Goal: Information Seeking & Learning: Learn about a topic

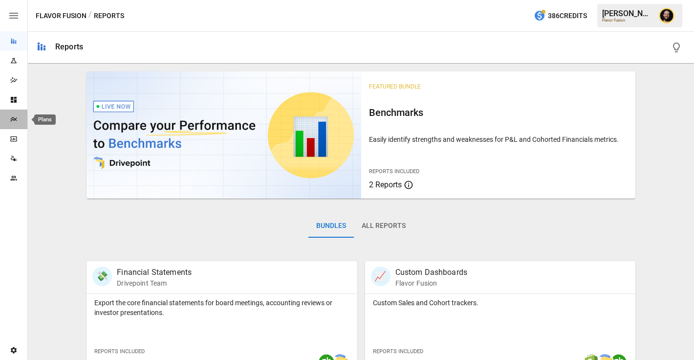
click at [12, 117] on icon "Plans" at bounding box center [14, 119] width 8 height 8
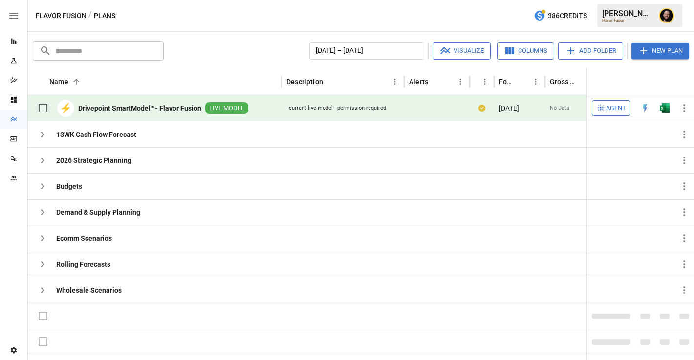
click at [604, 109] on icon "button" at bounding box center [601, 108] width 10 height 10
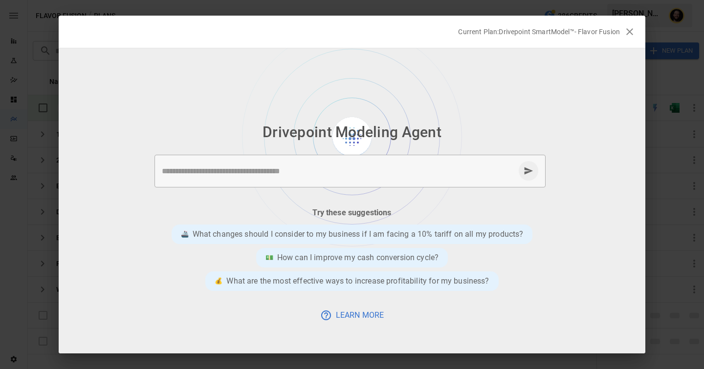
click at [259, 172] on textarea at bounding box center [338, 171] width 353 height 11
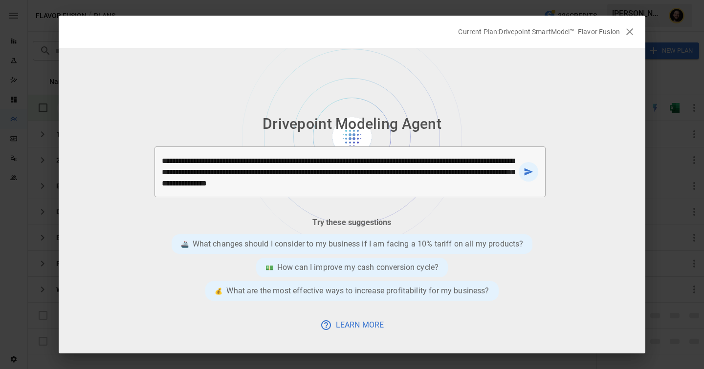
type textarea "**********"
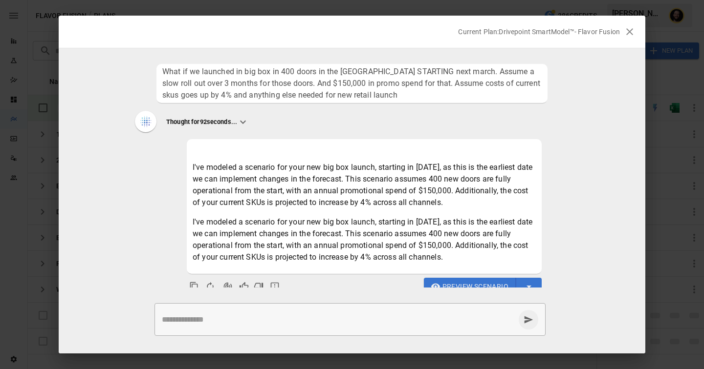
scroll to position [12, 0]
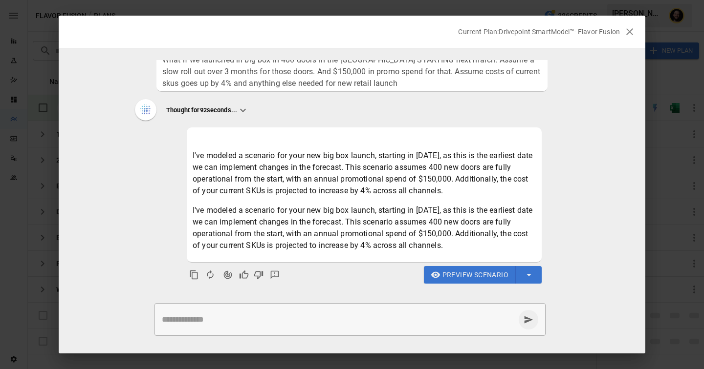
click at [268, 320] on textarea at bounding box center [338, 319] width 353 height 11
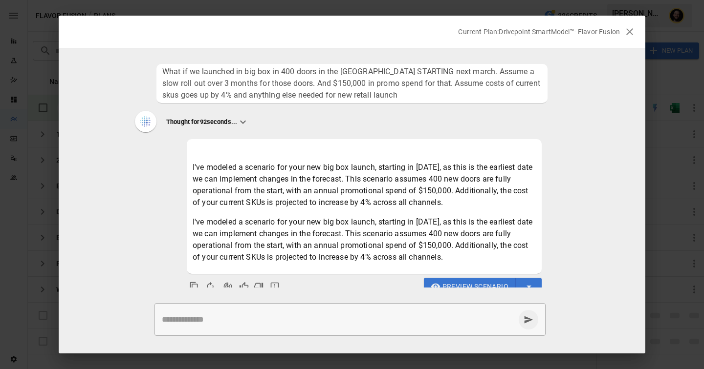
click at [246, 316] on textarea at bounding box center [338, 319] width 353 height 11
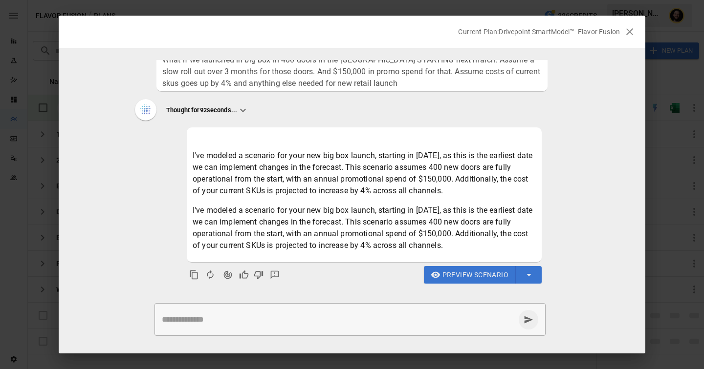
click at [235, 328] on div "* ​" at bounding box center [349, 319] width 391 height 33
type textarea "**********"
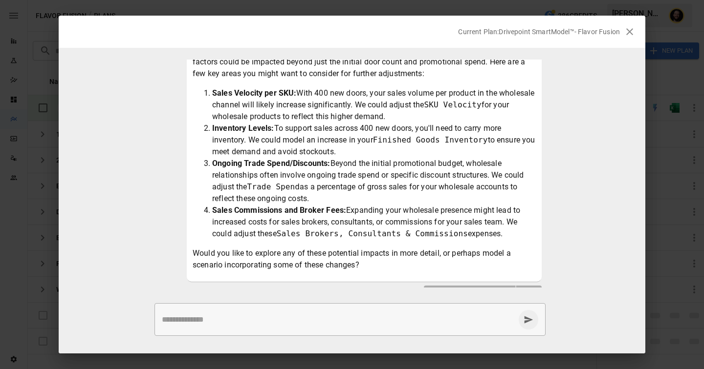
scroll to position [348, 0]
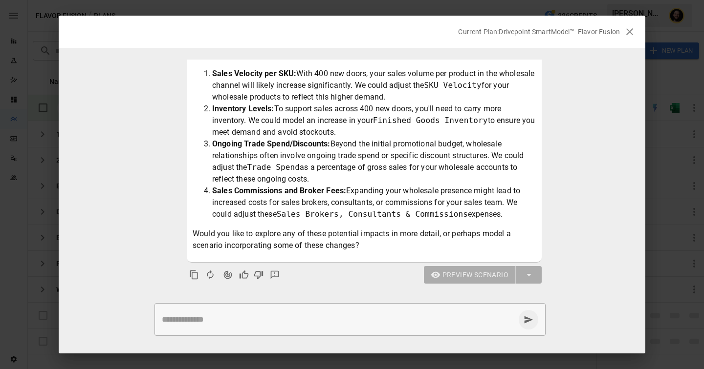
click at [310, 315] on textarea at bounding box center [338, 319] width 353 height 11
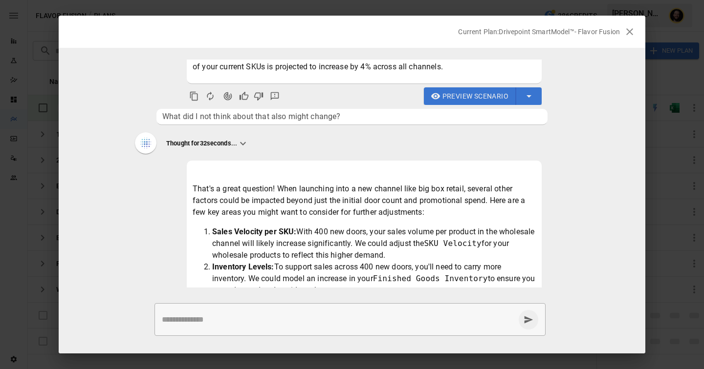
scroll to position [127, 0]
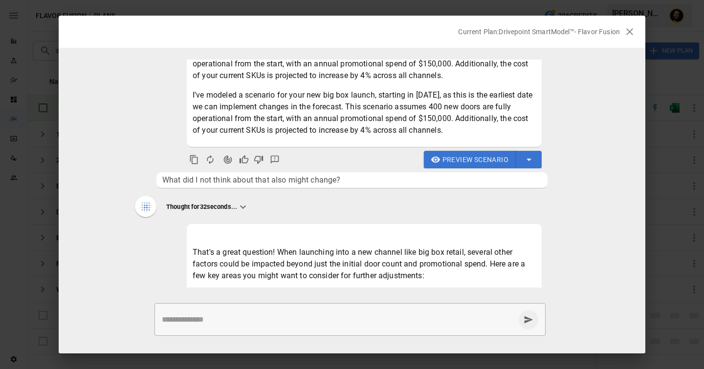
click at [474, 162] on span "Preview Scenario" at bounding box center [475, 160] width 66 height 12
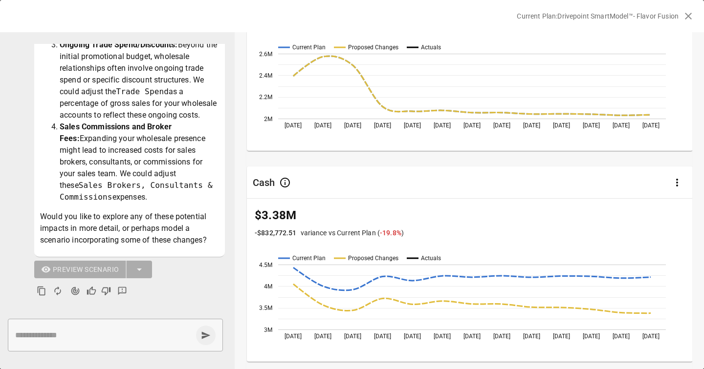
scroll to position [0, 0]
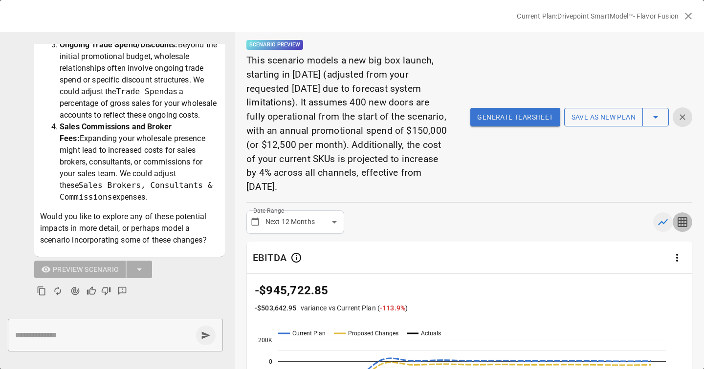
click at [684, 219] on icon "button" at bounding box center [682, 222] width 12 height 12
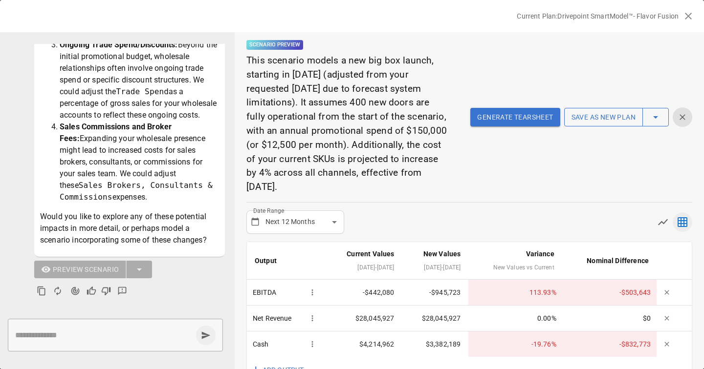
scroll to position [26, 0]
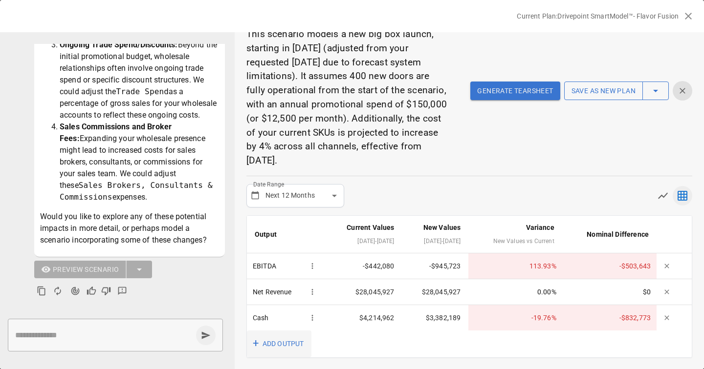
click at [272, 344] on button "+ ADD OUTPUT" at bounding box center [279, 344] width 64 height 27
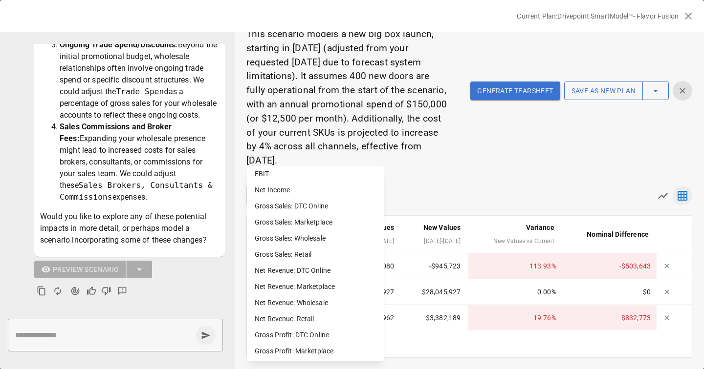
scroll to position [198, 0]
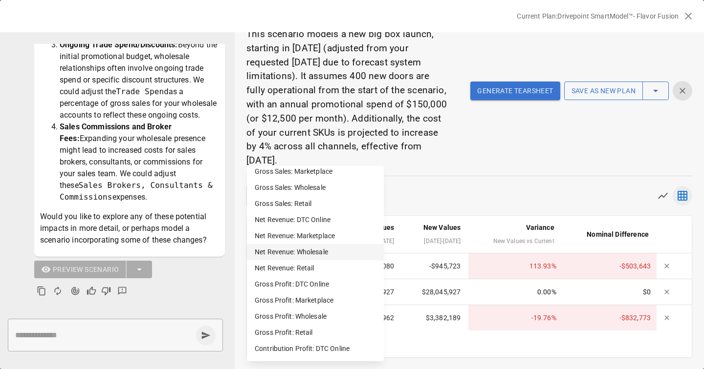
click at [296, 255] on li "Net Revenue: Wholesale" at bounding box center [315, 252] width 137 height 16
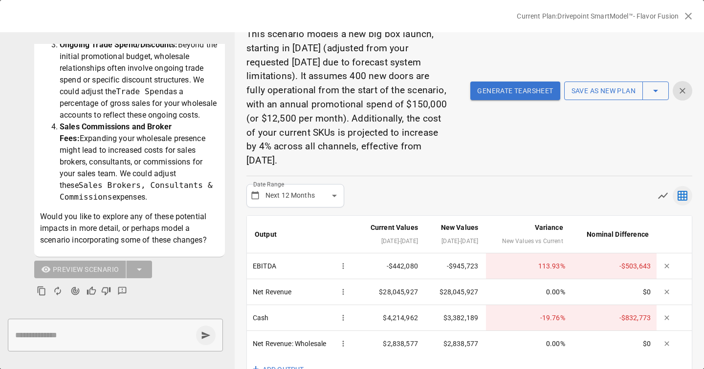
scroll to position [52, 0]
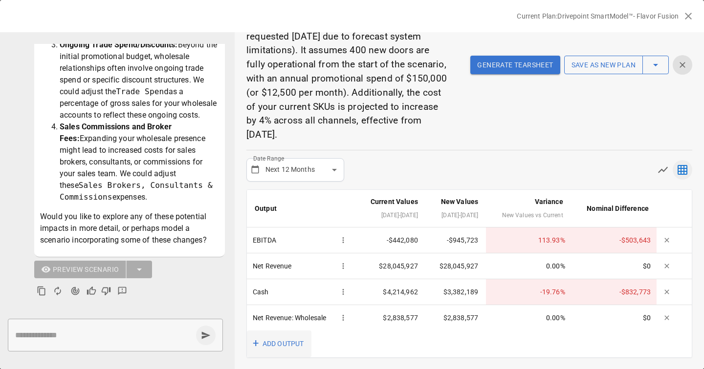
click at [281, 349] on button "+ ADD OUTPUT" at bounding box center [279, 344] width 64 height 27
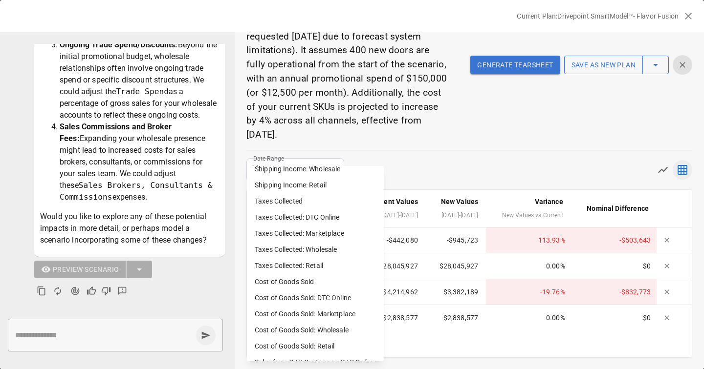
scroll to position [665, 0]
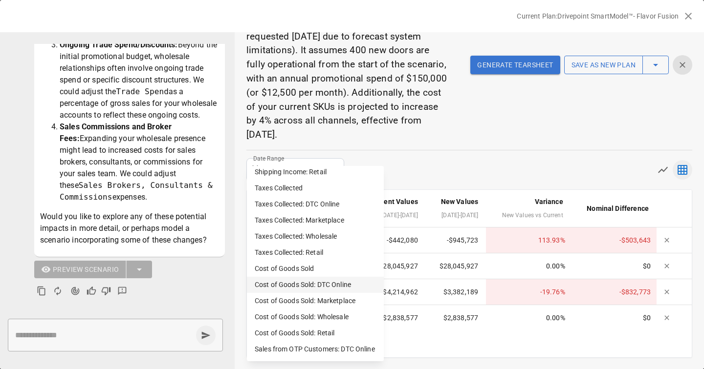
click at [321, 288] on li "Cost of Goods Sold: DTC Online" at bounding box center [315, 285] width 137 height 16
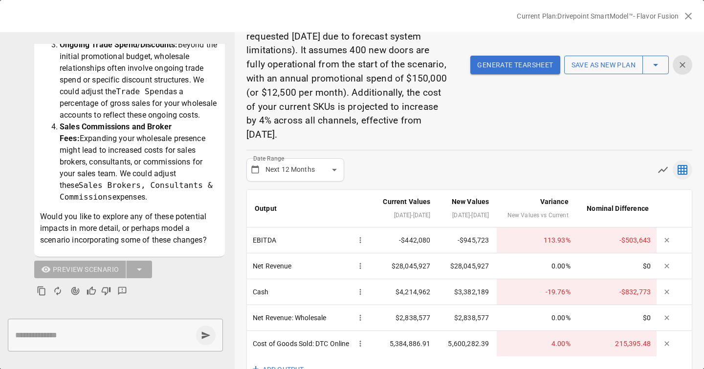
scroll to position [96, 0]
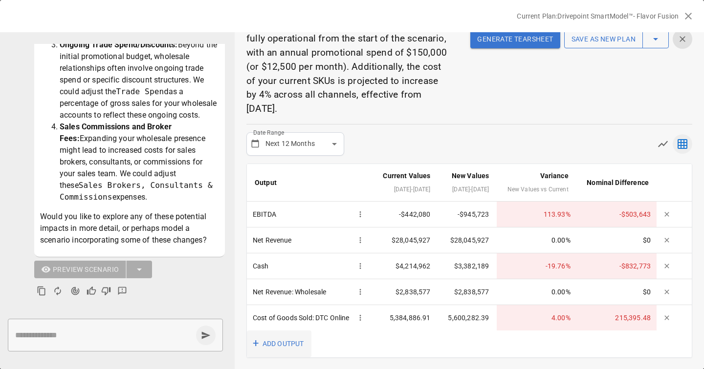
click at [270, 343] on button "+ ADD OUTPUT" at bounding box center [279, 344] width 64 height 27
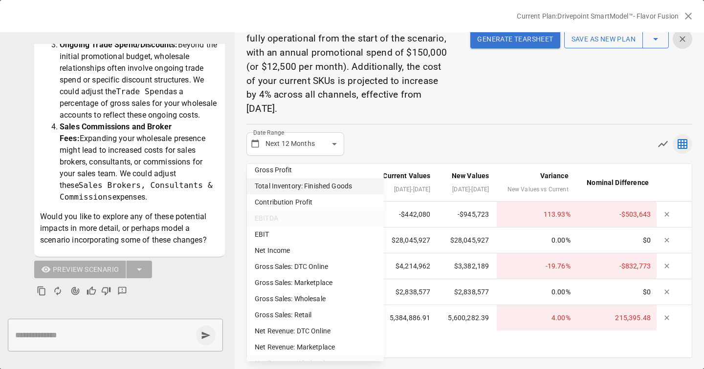
scroll to position [0, 0]
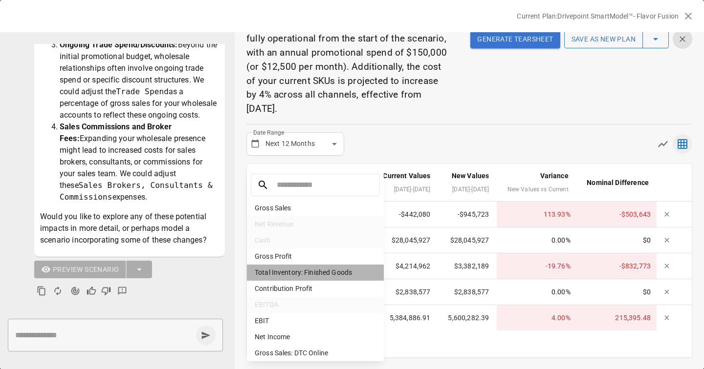
click at [312, 271] on li "Total Inventory: Finished Goods" at bounding box center [315, 273] width 137 height 16
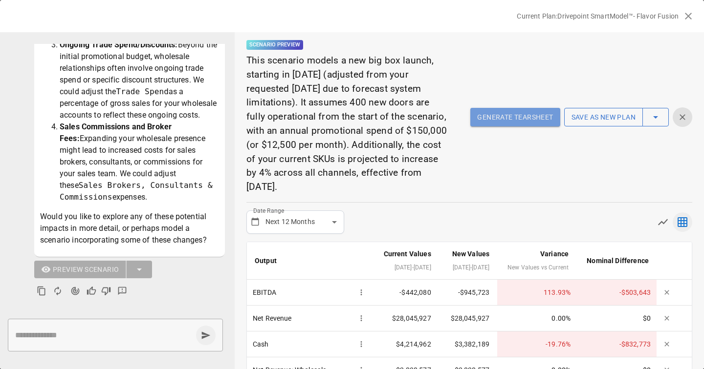
click at [507, 116] on button "Generate Tearsheet" at bounding box center [514, 117] width 89 height 19
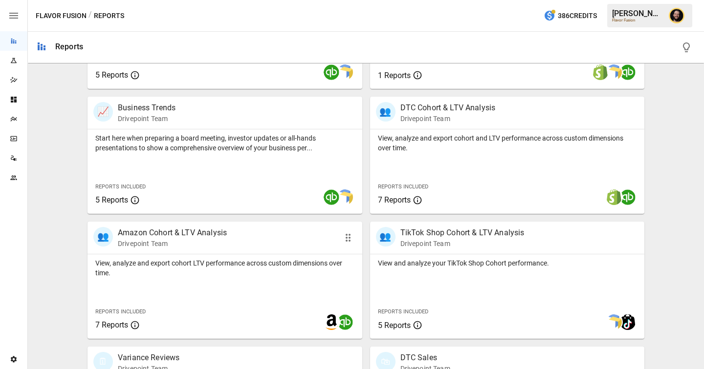
scroll to position [282, 0]
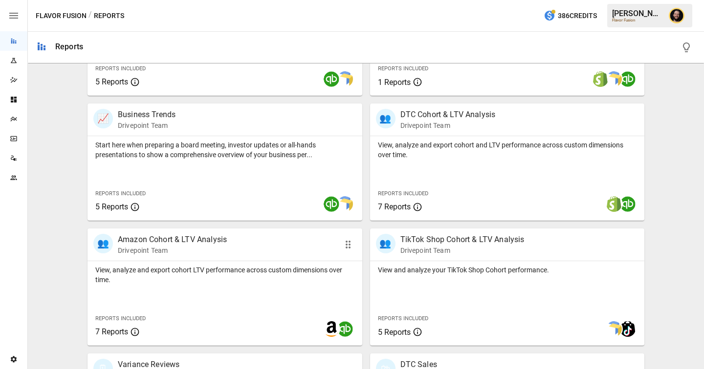
click at [237, 266] on p "View, analyze and export cohort LTV performance across custom dimensions over t…" at bounding box center [224, 275] width 259 height 20
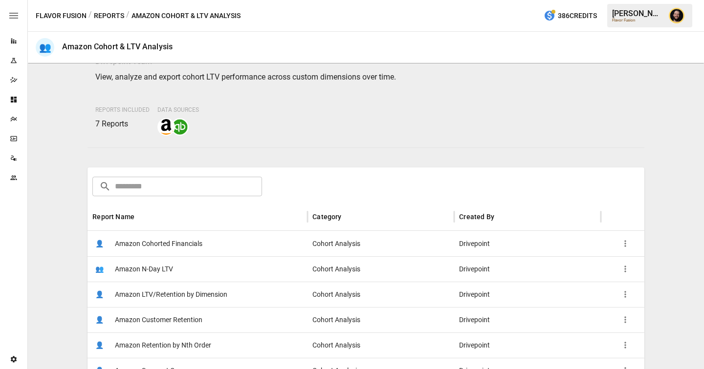
scroll to position [45, 0]
click at [232, 249] on div "👤 Amazon Cohorted Financials" at bounding box center [197, 242] width 220 height 25
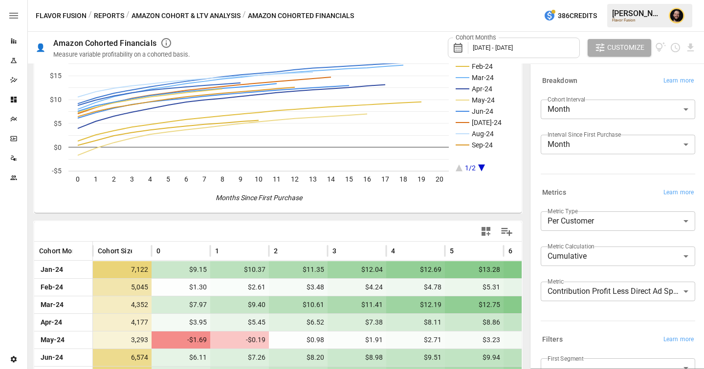
scroll to position [61, 0]
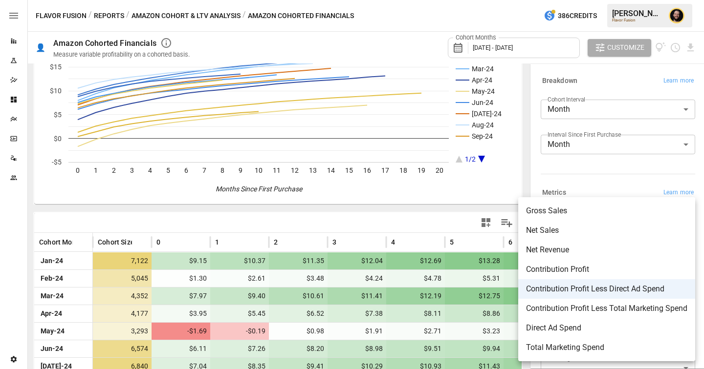
click at [623, 0] on body "Reports Experiments Dazzler Studio Dashboards Plans SmartModel ™ Data Sources T…" at bounding box center [352, 0] width 704 height 0
click at [562, 243] on li "Net Revenue" at bounding box center [606, 250] width 177 height 20
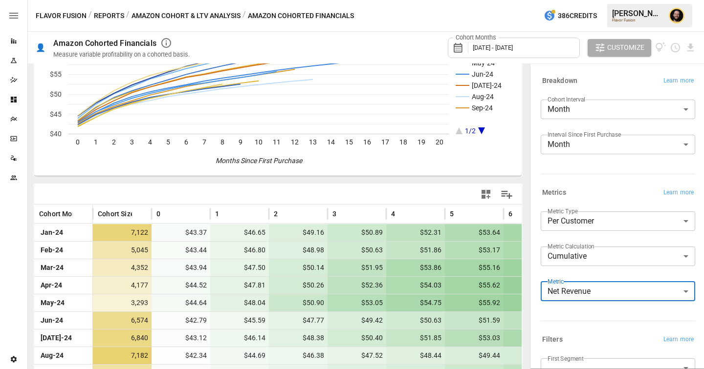
scroll to position [95, 0]
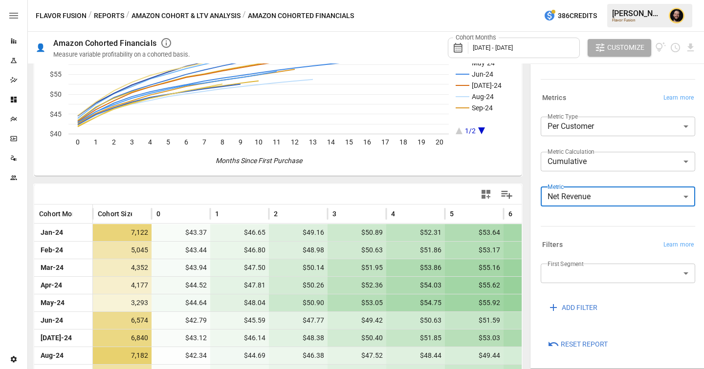
click at [573, 0] on body "Reports Experiments Dazzler Studio Dashboards Plans SmartModel ™ Data Sources T…" at bounding box center [352, 0] width 704 height 0
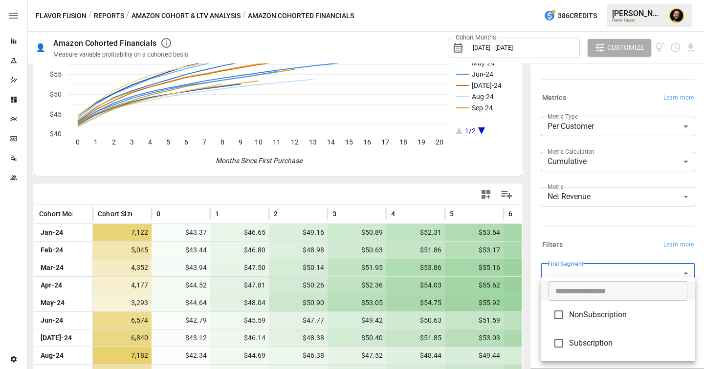
click at [585, 243] on div at bounding box center [352, 184] width 704 height 369
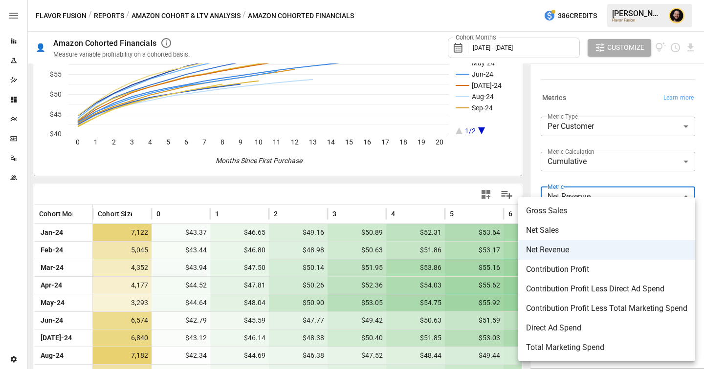
click at [592, 0] on body "Reports Experiments Dazzler Studio Dashboards Plans SmartModel ™ Data Sources T…" at bounding box center [352, 0] width 704 height 0
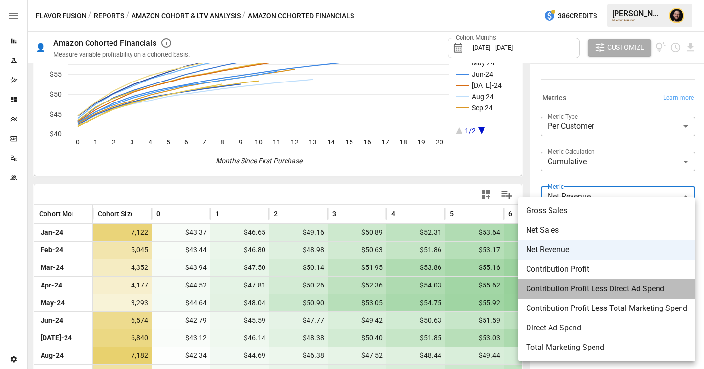
click at [568, 294] on span "Contribution Profit Less Direct Ad Spend" at bounding box center [606, 289] width 161 height 12
type input "**********"
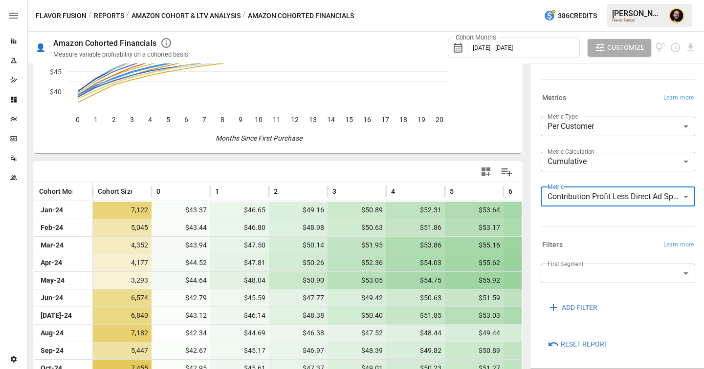
scroll to position [89, 0]
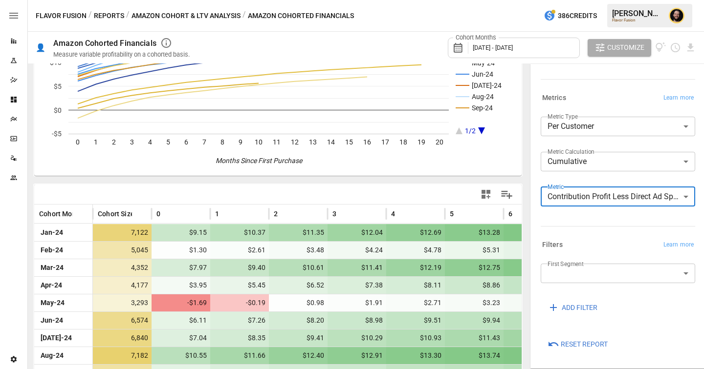
click at [634, 0] on body "Reports Experiments Dazzler Studio Dashboards Plans SmartModel ™ Data Sources T…" at bounding box center [352, 0] width 704 height 0
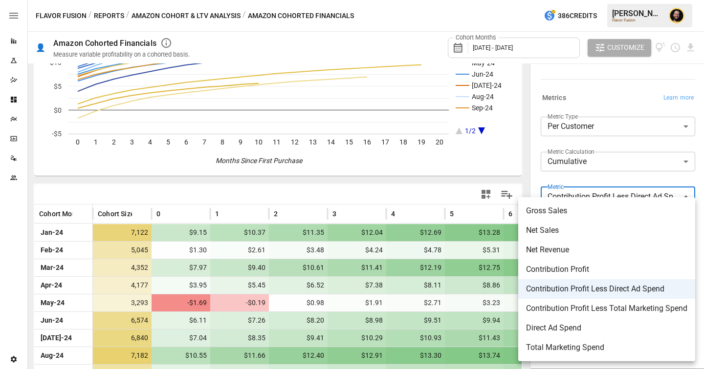
click at [406, 195] on div at bounding box center [352, 184] width 704 height 369
click at [554, 0] on body "Reports Experiments Dazzler Studio Dashboards Plans SmartModel ™ Data Sources T…" at bounding box center [352, 0] width 704 height 0
click at [207, 16] on div at bounding box center [352, 184] width 704 height 369
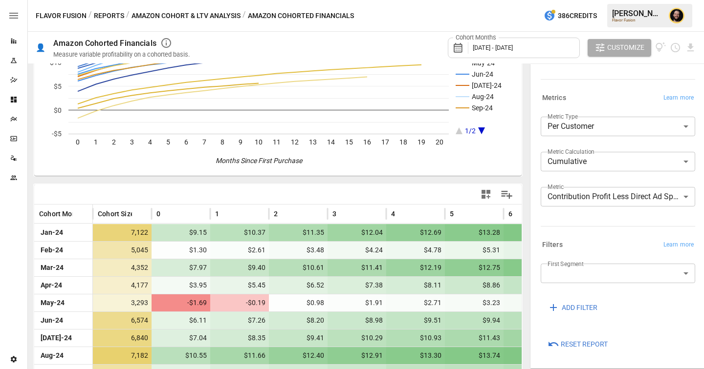
click at [204, 16] on button "Amazon Cohort & LTV Analysis" at bounding box center [185, 16] width 109 height 12
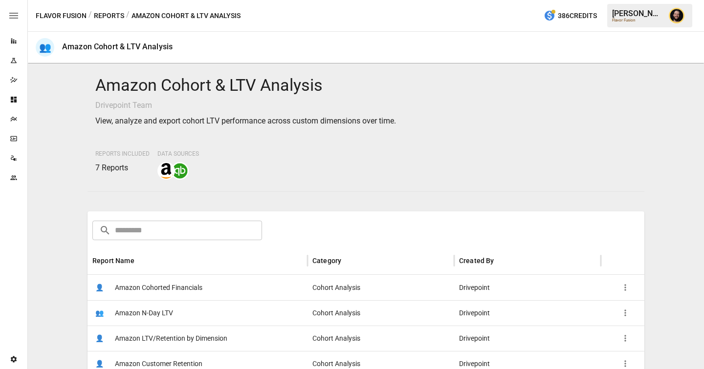
scroll to position [115, 0]
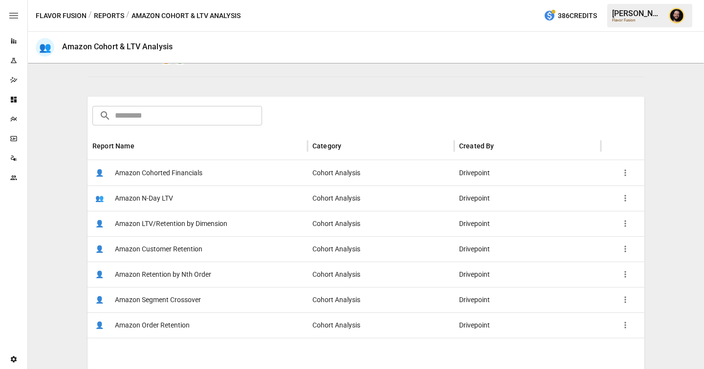
click at [199, 215] on span "Amazon LTV/Retention by Dimension" at bounding box center [171, 224] width 112 height 25
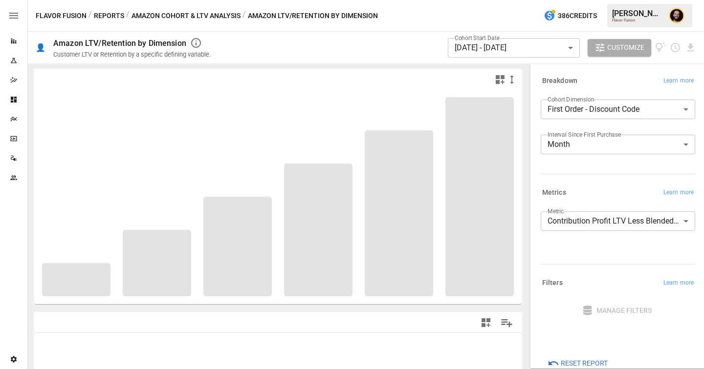
click at [621, 0] on body "**********" at bounding box center [352, 0] width 704 height 0
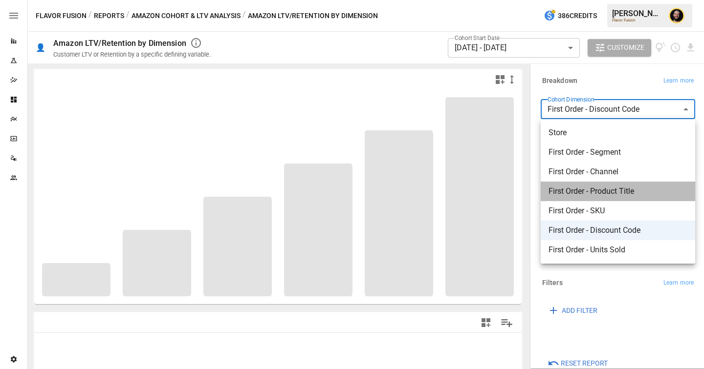
click at [606, 191] on span "First Order - Product Title" at bounding box center [617, 192] width 139 height 12
type input "**********"
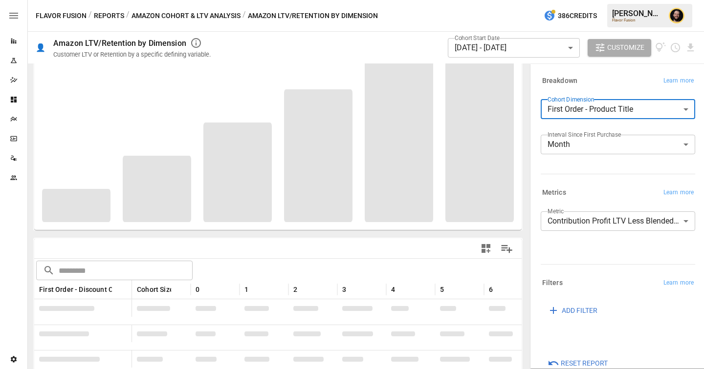
scroll to position [151, 0]
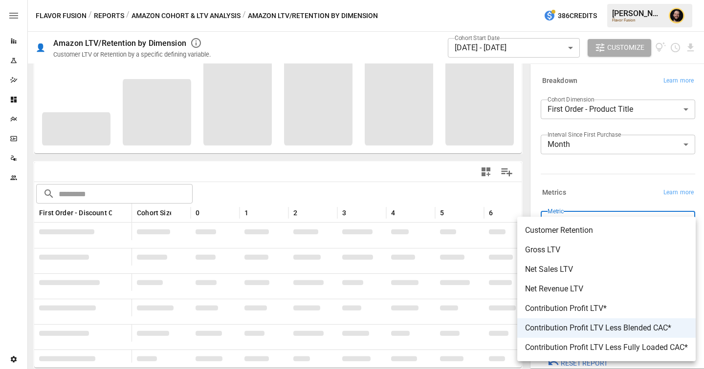
click at [603, 0] on body "Reports Experiments Dazzler Studio Dashboards Plans SmartModel ™ Data Sources T…" at bounding box center [352, 0] width 704 height 0
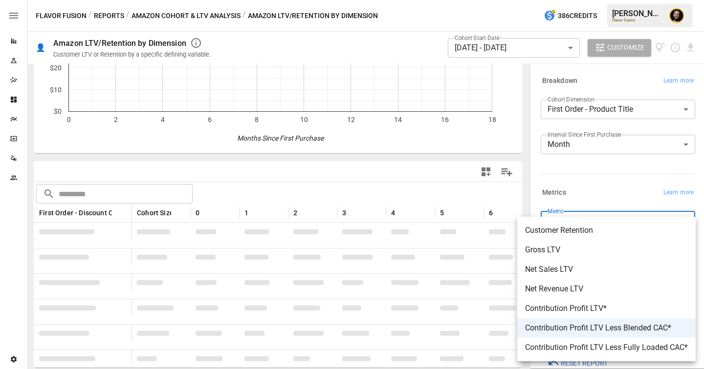
scroll to position [0, 0]
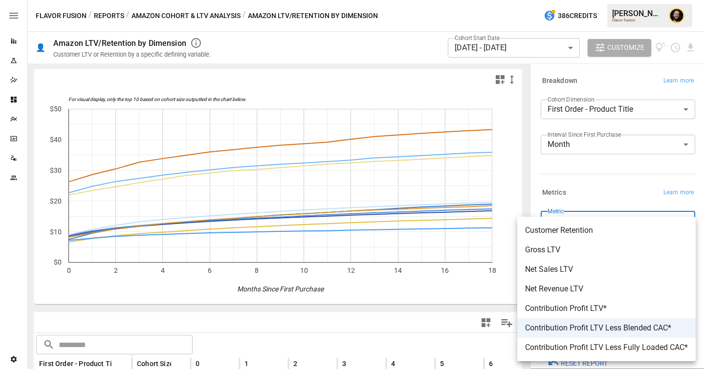
click at [353, 301] on div at bounding box center [352, 184] width 704 height 369
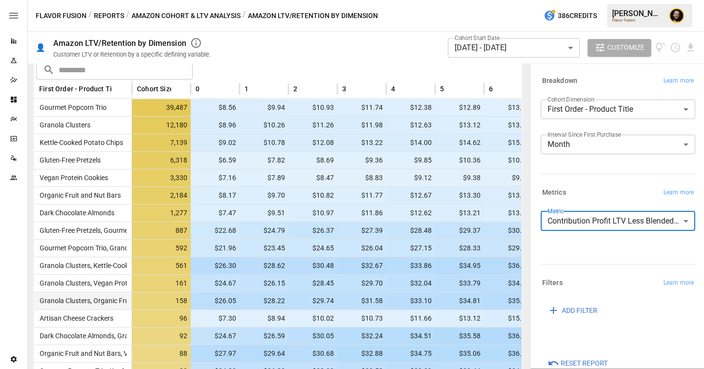
scroll to position [225, 0]
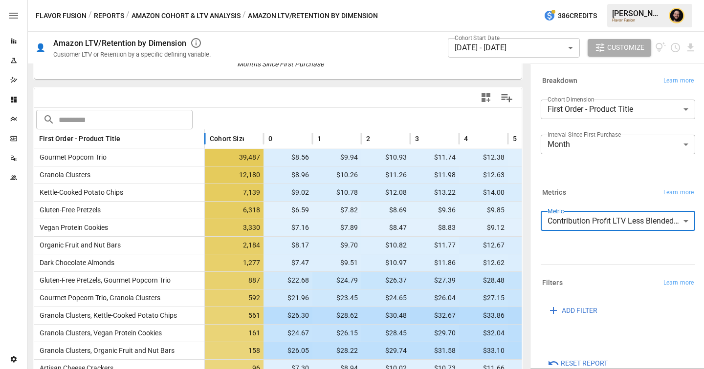
drag, startPoint x: 132, startPoint y: 136, endPoint x: 204, endPoint y: 138, distance: 72.3
click at [205, 138] on div at bounding box center [204, 138] width 5 height 19
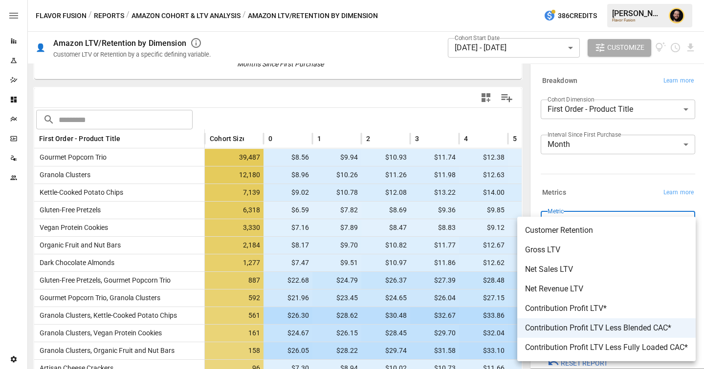
click at [557, 0] on body "Reports Experiments Dazzler Studio Dashboards Plans SmartModel ™ Data Sources T…" at bounding box center [352, 0] width 704 height 0
click at [89, 159] on div at bounding box center [352, 184] width 704 height 369
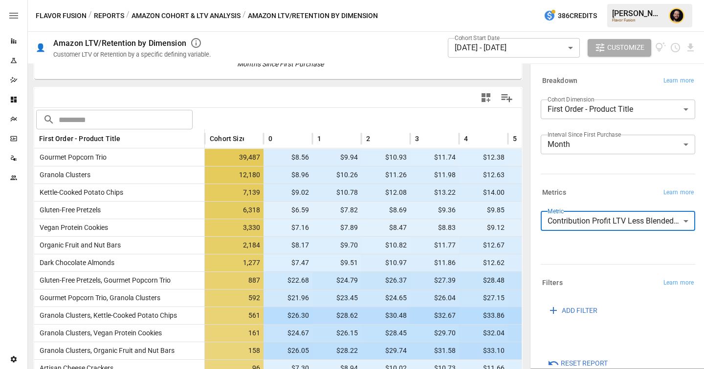
click at [176, 15] on button "Amazon Cohort & LTV Analysis" at bounding box center [185, 16] width 109 height 12
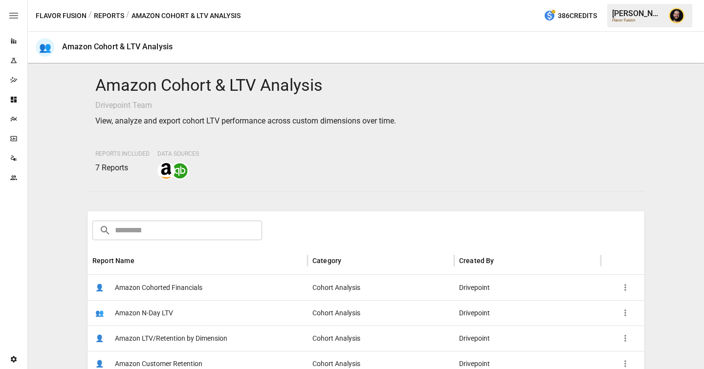
click at [209, 281] on div "👤 Amazon Cohorted Financials" at bounding box center [197, 287] width 220 height 25
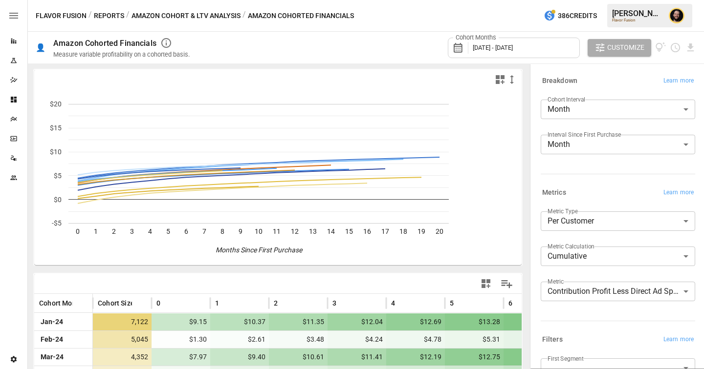
scroll to position [179, 0]
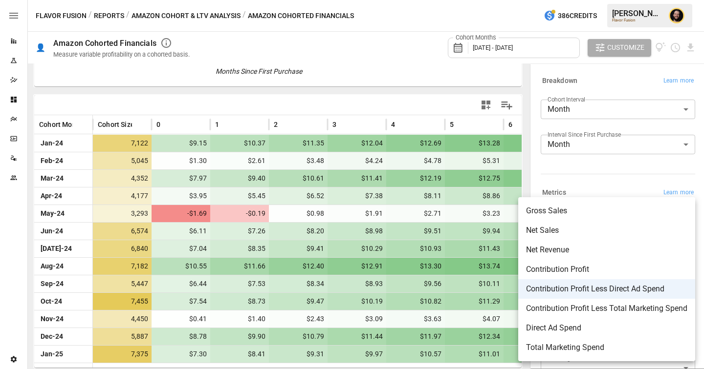
click at [584, 0] on body "Reports Experiments Dazzler Studio Dashboards Plans SmartModel ™ Data Sources T…" at bounding box center [352, 0] width 704 height 0
click at [557, 166] on div at bounding box center [352, 184] width 704 height 369
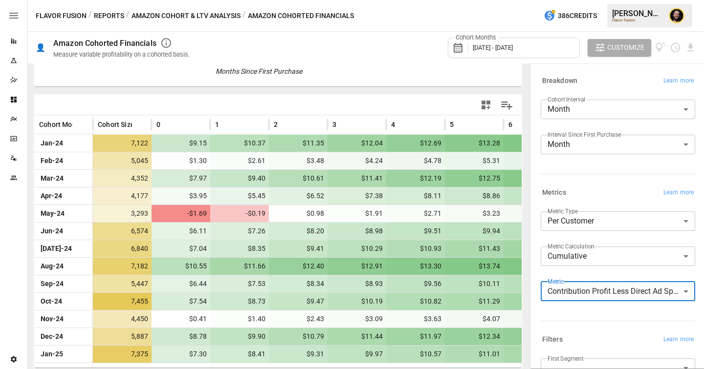
click at [191, 16] on button "Amazon Cohort & LTV Analysis" at bounding box center [185, 16] width 109 height 12
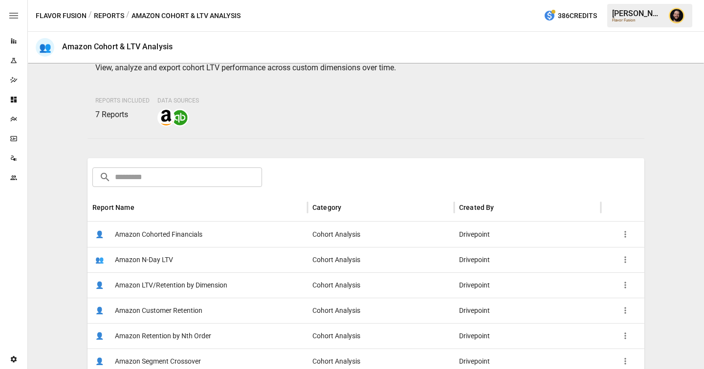
scroll to position [124, 0]
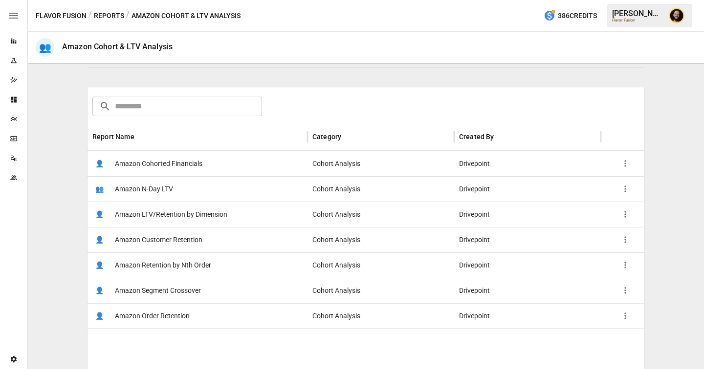
click at [176, 165] on span "Amazon Cohorted Financials" at bounding box center [158, 163] width 87 height 25
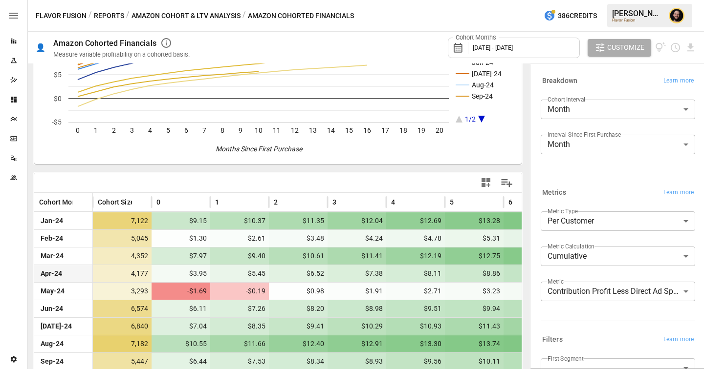
scroll to position [179, 0]
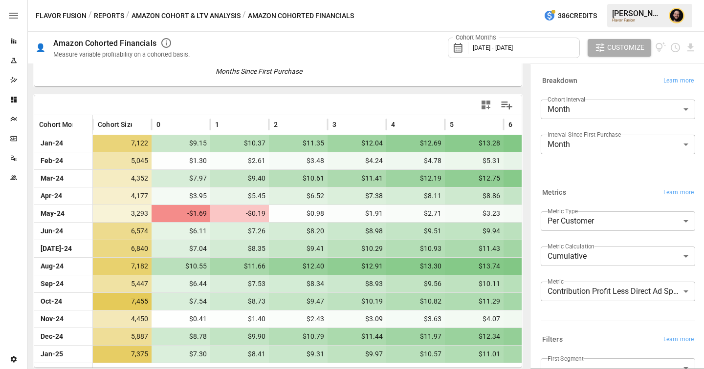
click at [216, 13] on button "Amazon Cohort & LTV Analysis" at bounding box center [185, 16] width 109 height 12
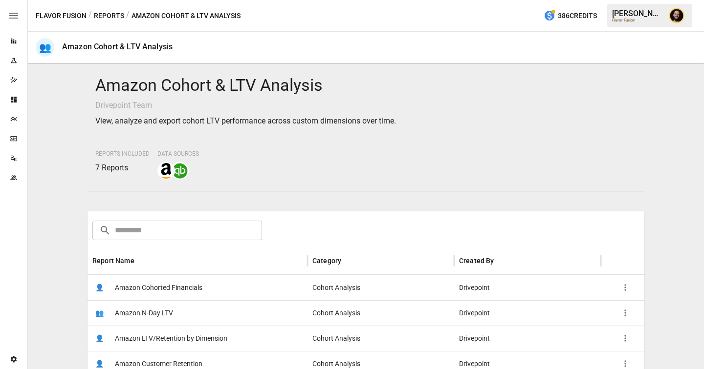
scroll to position [107, 0]
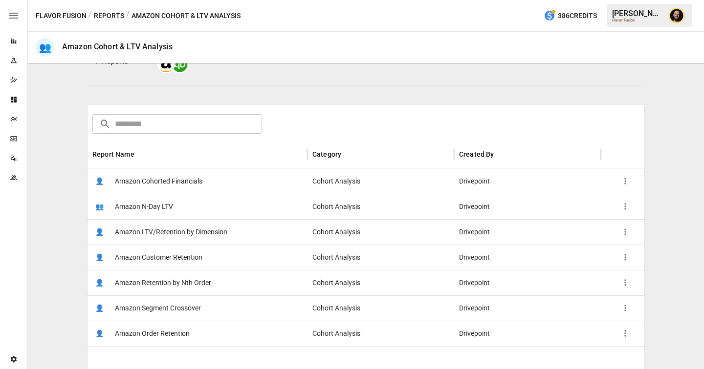
click at [198, 256] on span "Amazon Customer Retention" at bounding box center [158, 257] width 87 height 25
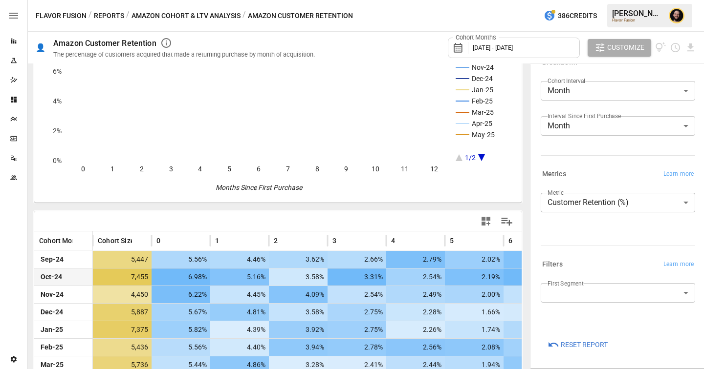
scroll to position [64, 0]
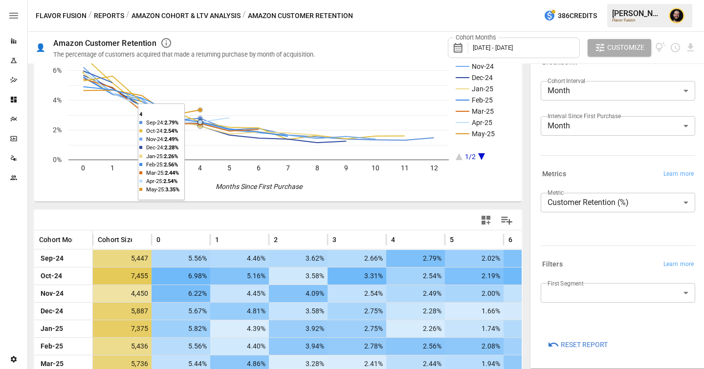
click at [171, 16] on button "Amazon Cohort & LTV Analysis" at bounding box center [185, 16] width 109 height 12
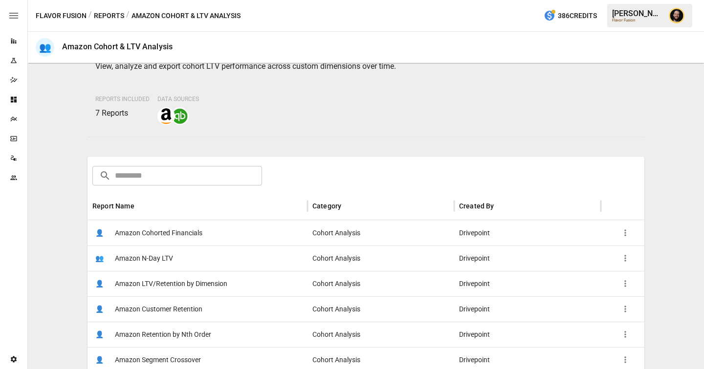
scroll to position [114, 0]
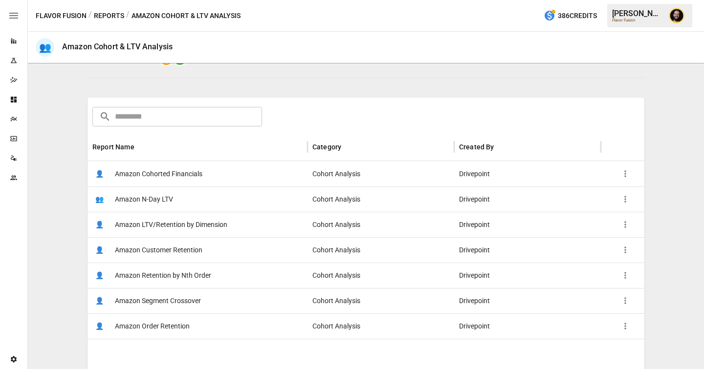
click at [207, 225] on span "Amazon LTV/Retention by Dimension" at bounding box center [171, 225] width 112 height 25
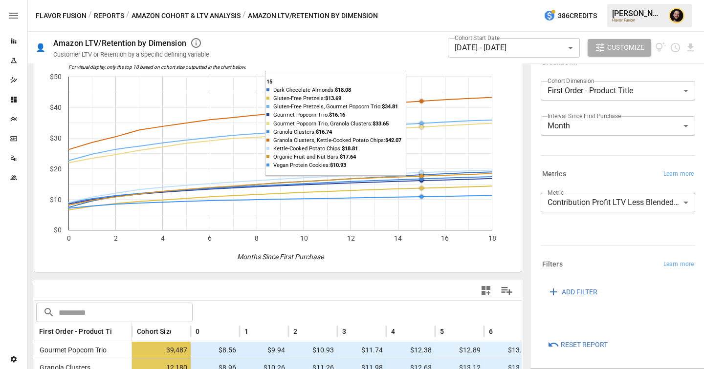
scroll to position [72, 0]
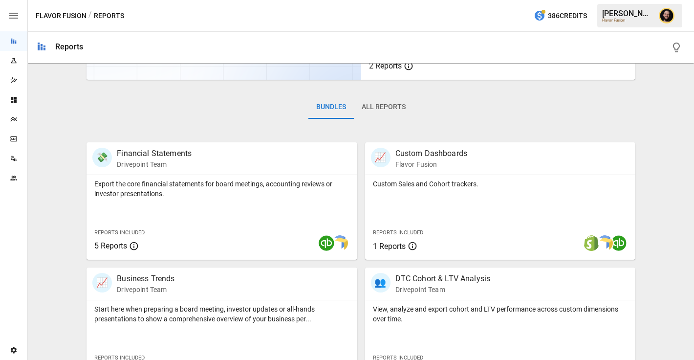
scroll to position [293, 0]
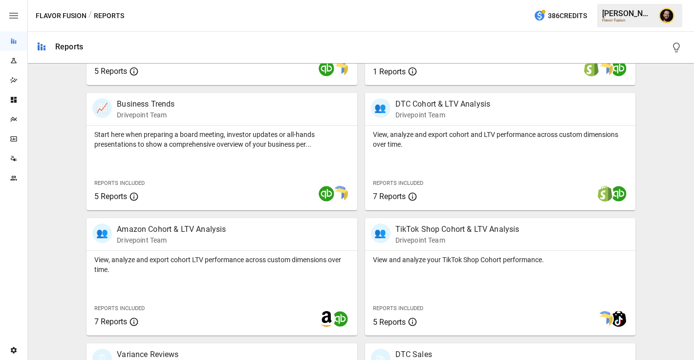
click at [10, 116] on icon "Plans" at bounding box center [14, 119] width 8 height 8
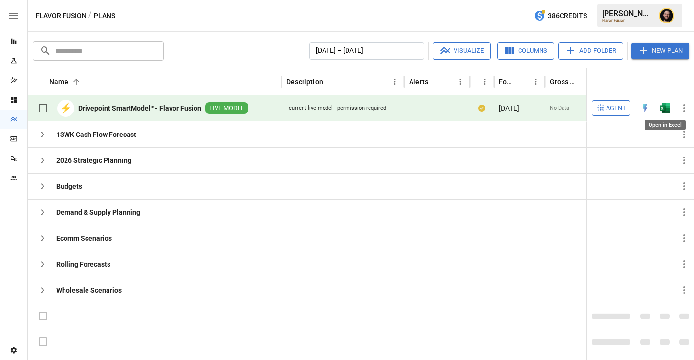
click at [662, 108] on img "Open in Excel" at bounding box center [665, 108] width 10 height 10
click at [8, 43] on div "Reports" at bounding box center [13, 41] width 27 height 8
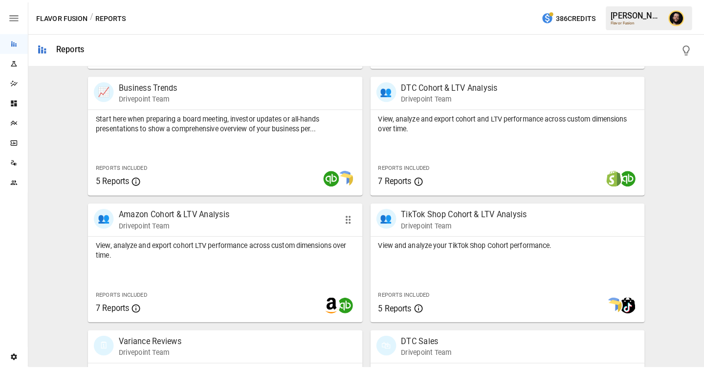
scroll to position [474, 0]
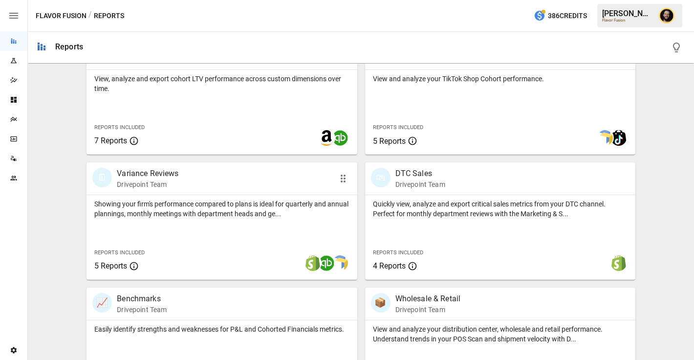
click at [158, 221] on div "Showing your firm's performance compared to plans is ideal for quarterly and an…" at bounding box center [221, 237] width 270 height 85
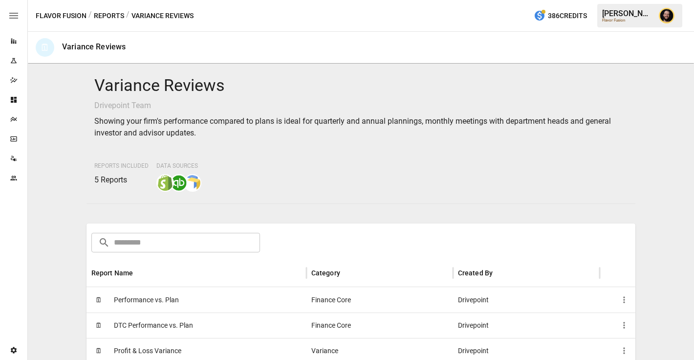
click at [165, 307] on span "Performance vs. Plan" at bounding box center [146, 299] width 65 height 25
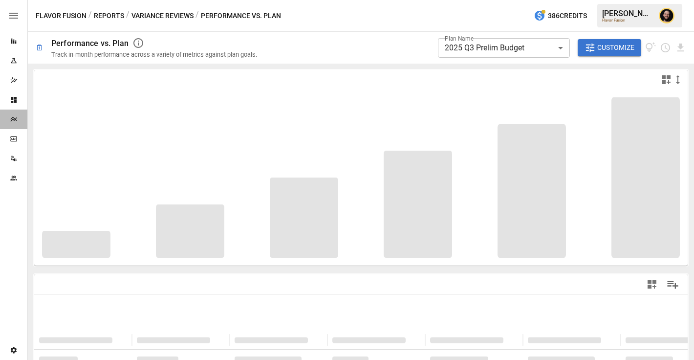
click at [12, 124] on div "Plans" at bounding box center [13, 119] width 27 height 20
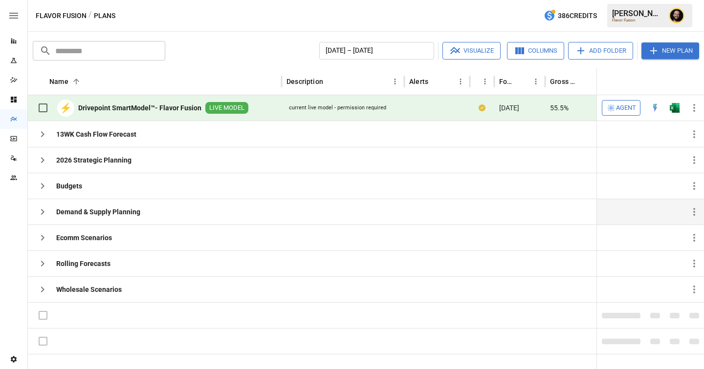
click at [41, 211] on icon "button" at bounding box center [43, 212] width 12 height 12
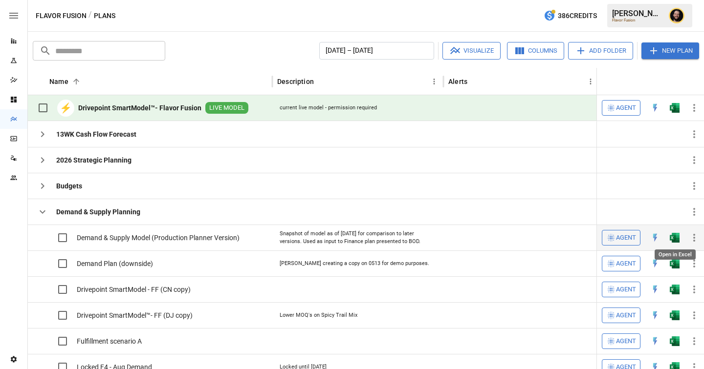
click at [675, 236] on img "Open in Excel" at bounding box center [674, 238] width 10 height 10
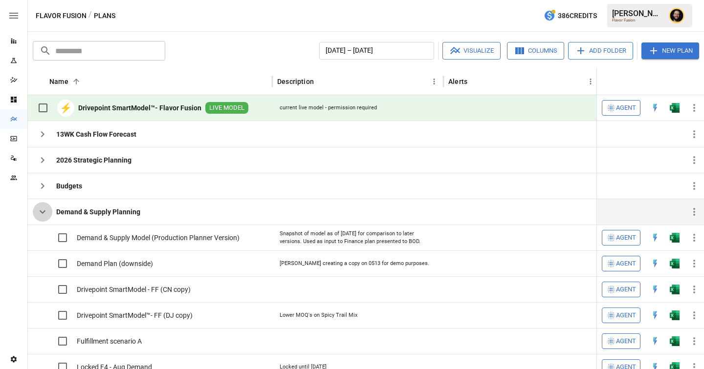
click at [42, 215] on icon "button" at bounding box center [43, 212] width 12 height 12
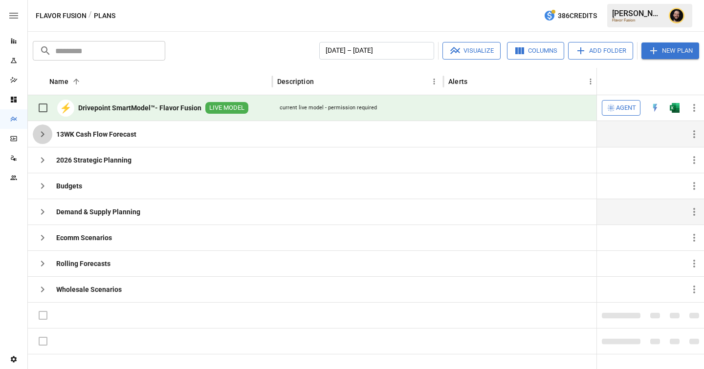
click at [42, 133] on icon "button" at bounding box center [42, 134] width 3 height 6
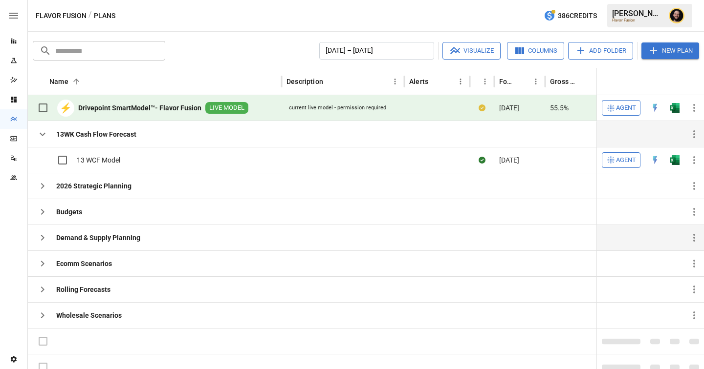
scroll to position [9, 0]
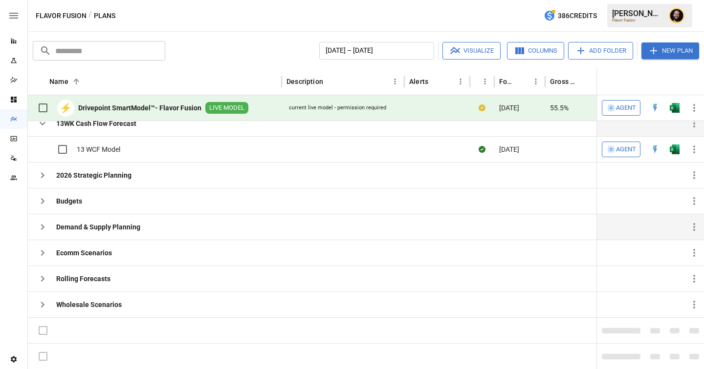
click at [46, 229] on icon "button" at bounding box center [43, 227] width 12 height 12
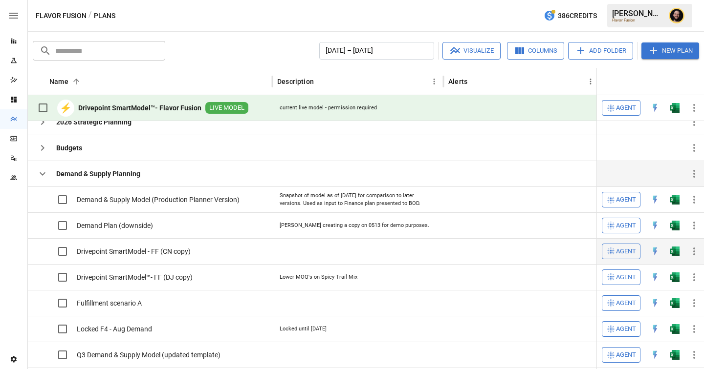
scroll to position [89, 0]
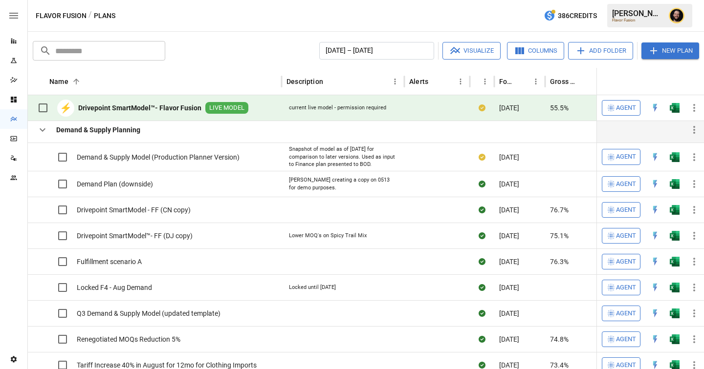
click at [44, 126] on icon "button" at bounding box center [43, 130] width 12 height 12
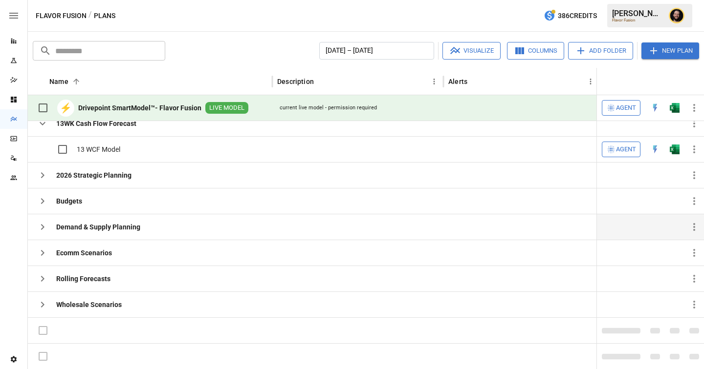
scroll to position [9, 0]
click at [44, 125] on icon "button" at bounding box center [43, 124] width 12 height 12
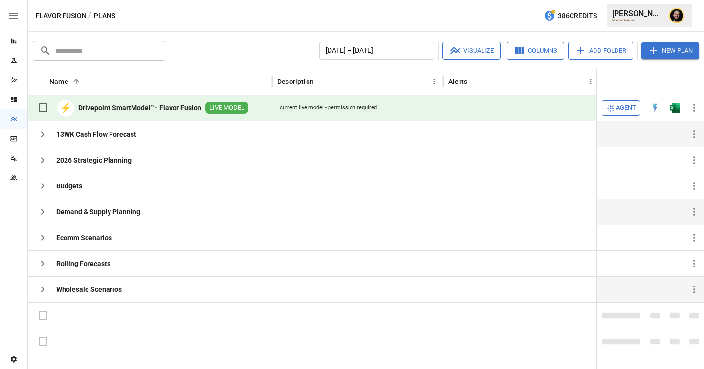
click at [43, 289] on icon "button" at bounding box center [42, 290] width 3 height 6
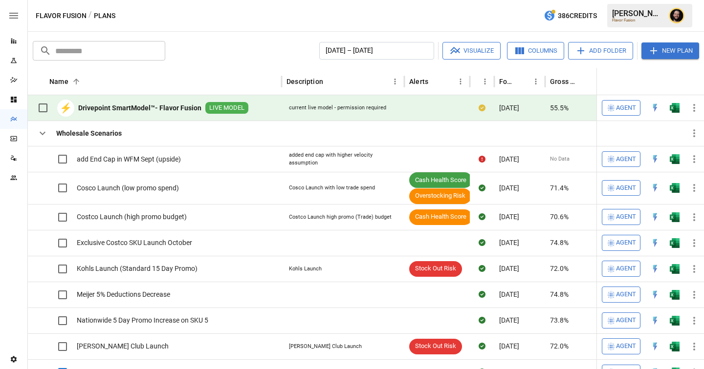
scroll to position [119, 0]
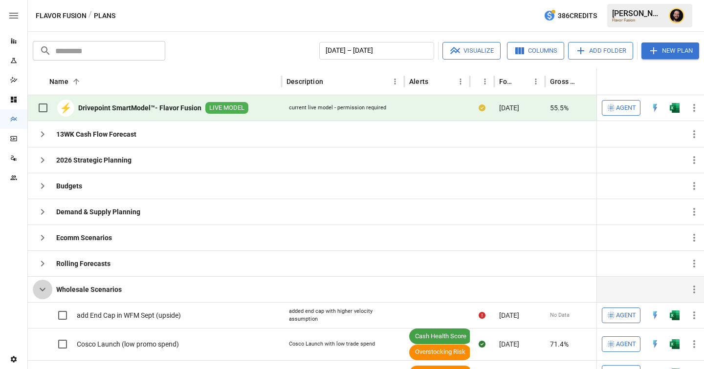
click at [47, 286] on icon "button" at bounding box center [43, 290] width 12 height 12
